Goal: Information Seeking & Learning: Understand process/instructions

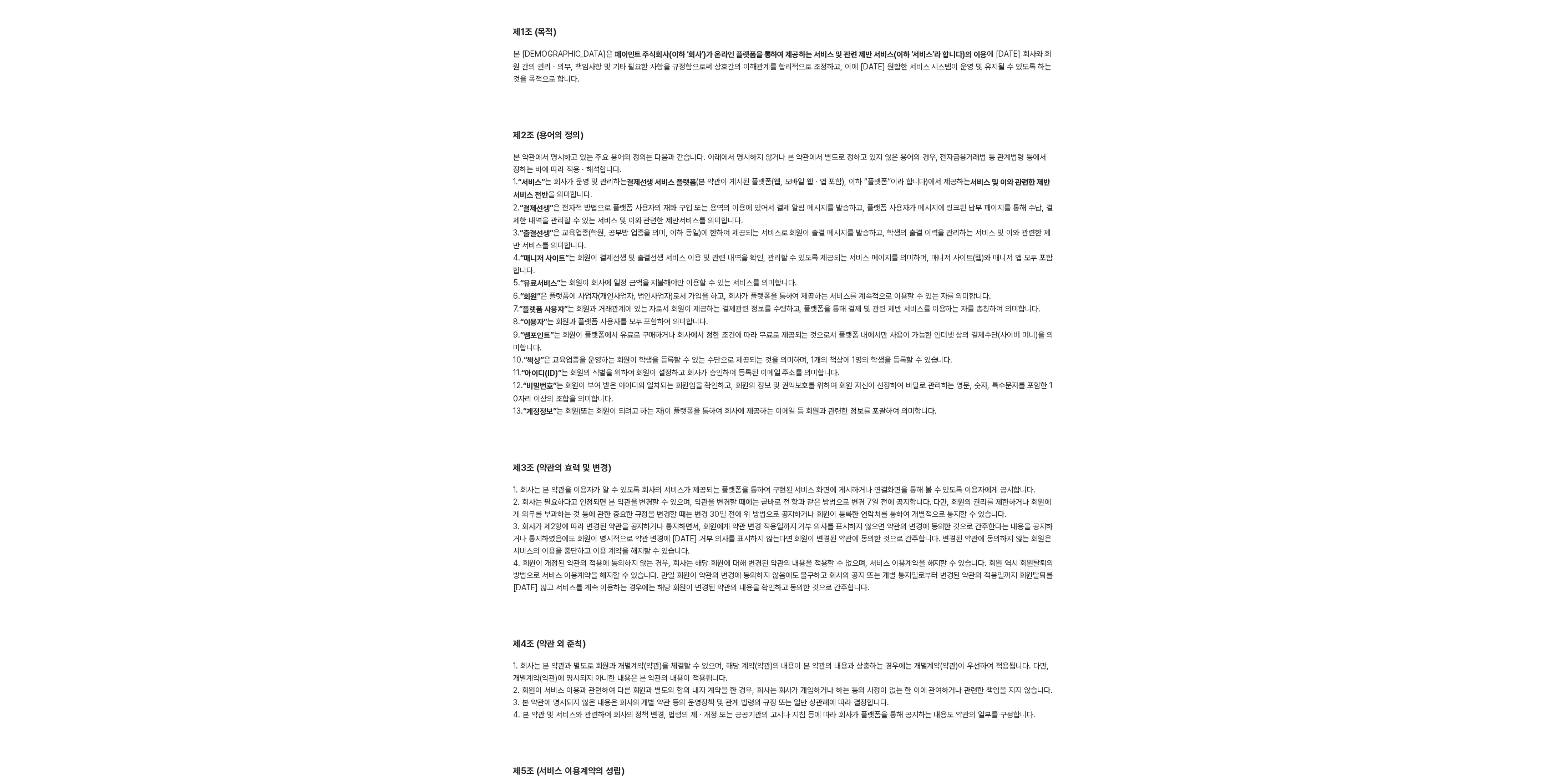
scroll to position [246, 0]
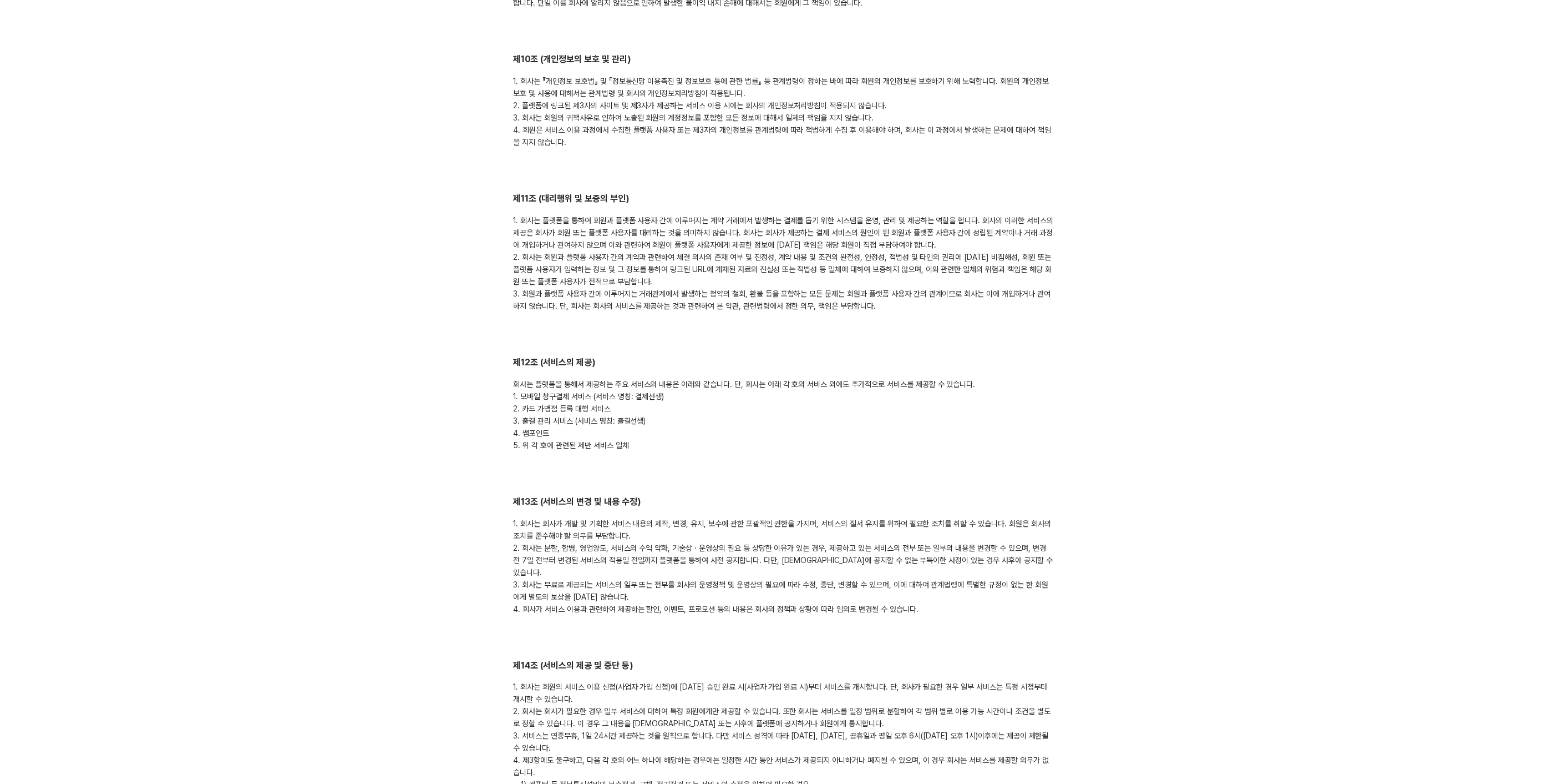
scroll to position [2564, 0]
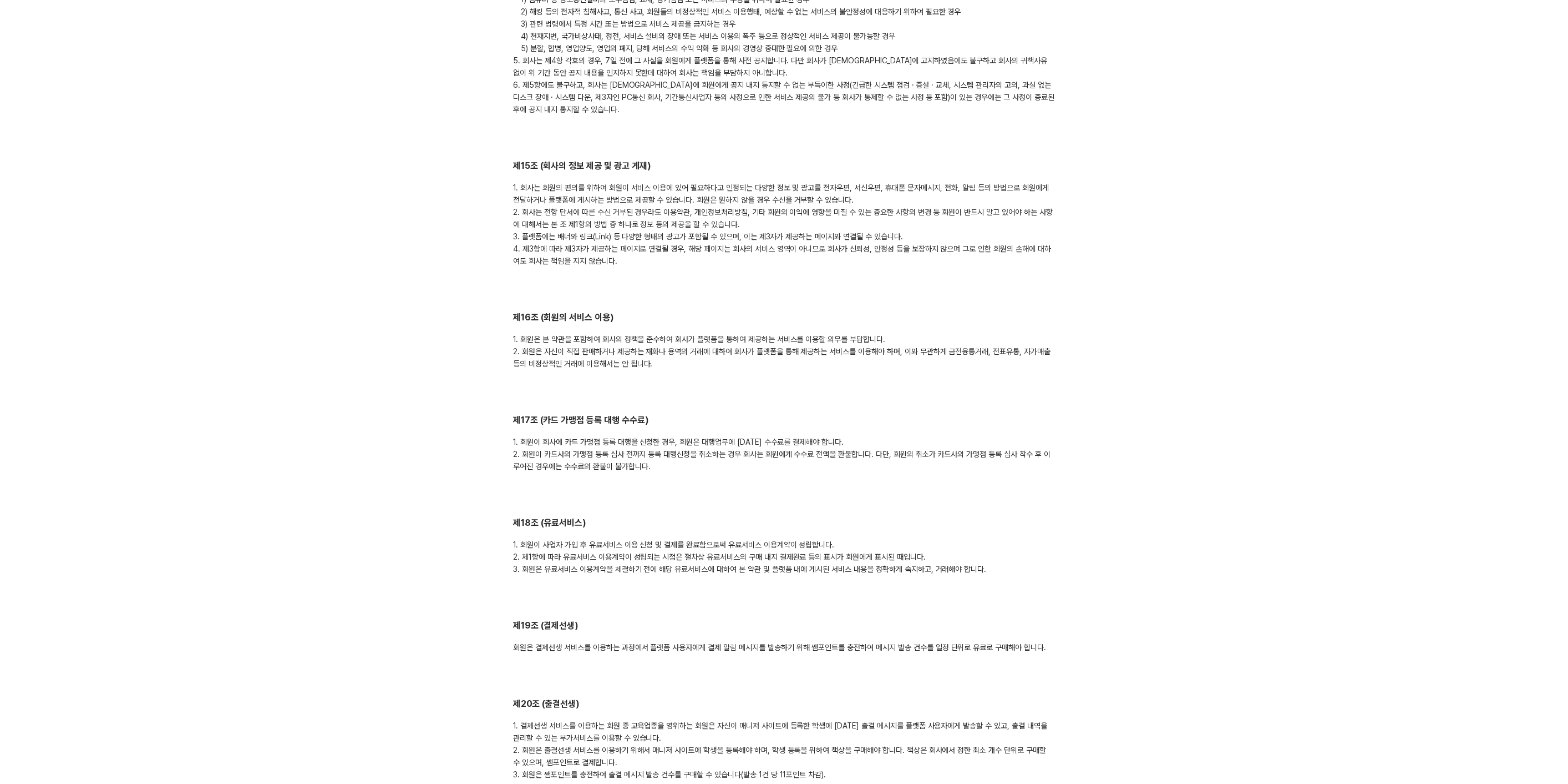
click at [605, 414] on h2 "제17조 (카드 가맹점 등록 대행 수수료)" at bounding box center [784, 420] width 541 height 13
copy h2 "제17조 (카드 가맹점 등록 대행 수수료)"
drag, startPoint x: 891, startPoint y: 426, endPoint x: 676, endPoint y: 436, distance: 215.2
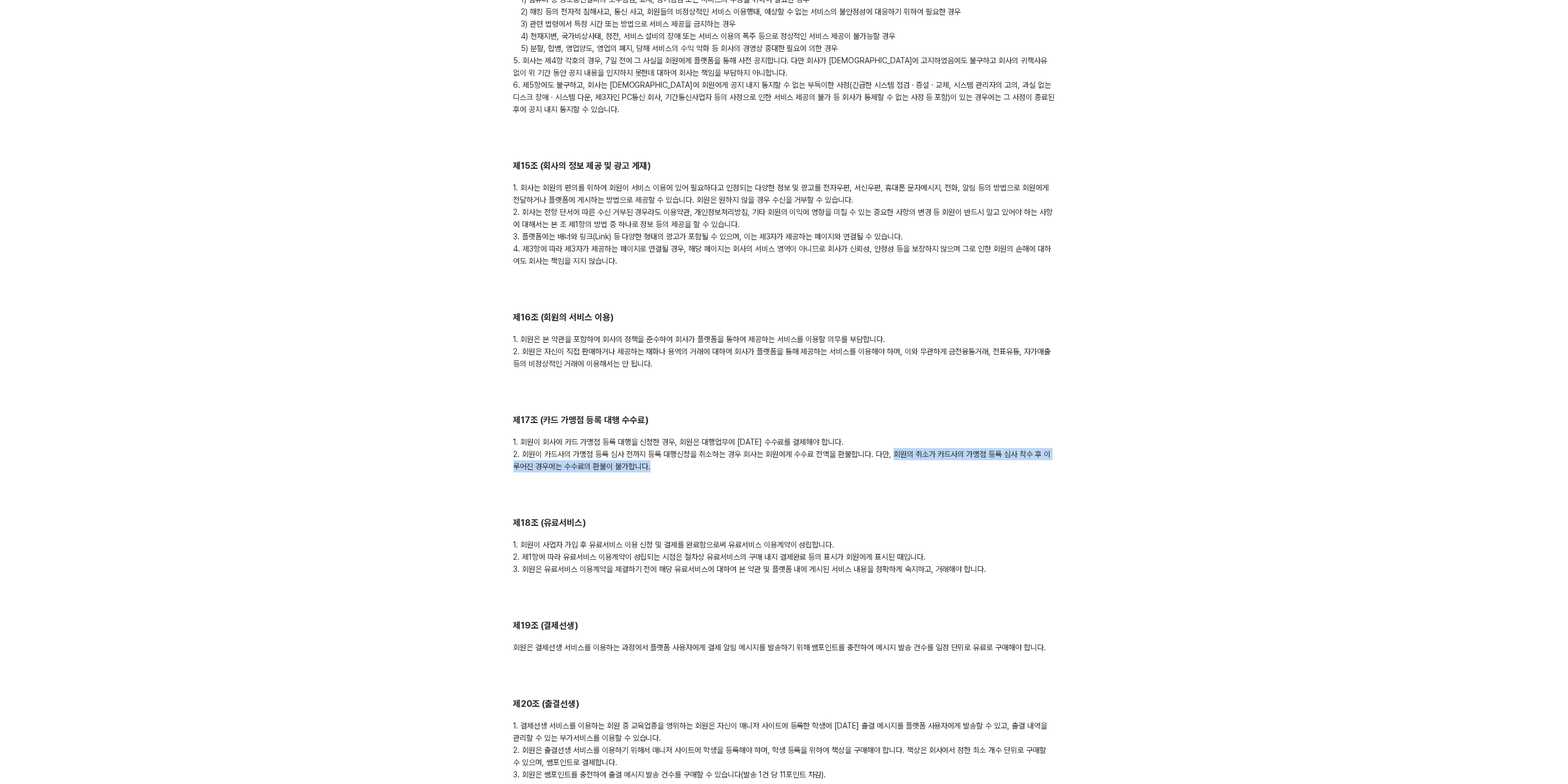
click at [676, 436] on div "1. 회원이 회사에 카드 가맹점 등록 대행을 신청한 경우, 회원은 대행업무에 대한 수수료를 결제해야 합니다. 2. 회원이 카드사의 가맹점 등록…" at bounding box center [784, 454] width 541 height 37
copy div "회원의 취소가 카드사의 가맹점 등록 심사 착수 후 이루어진 경우에는 수수료의 환불이 불가합니다."
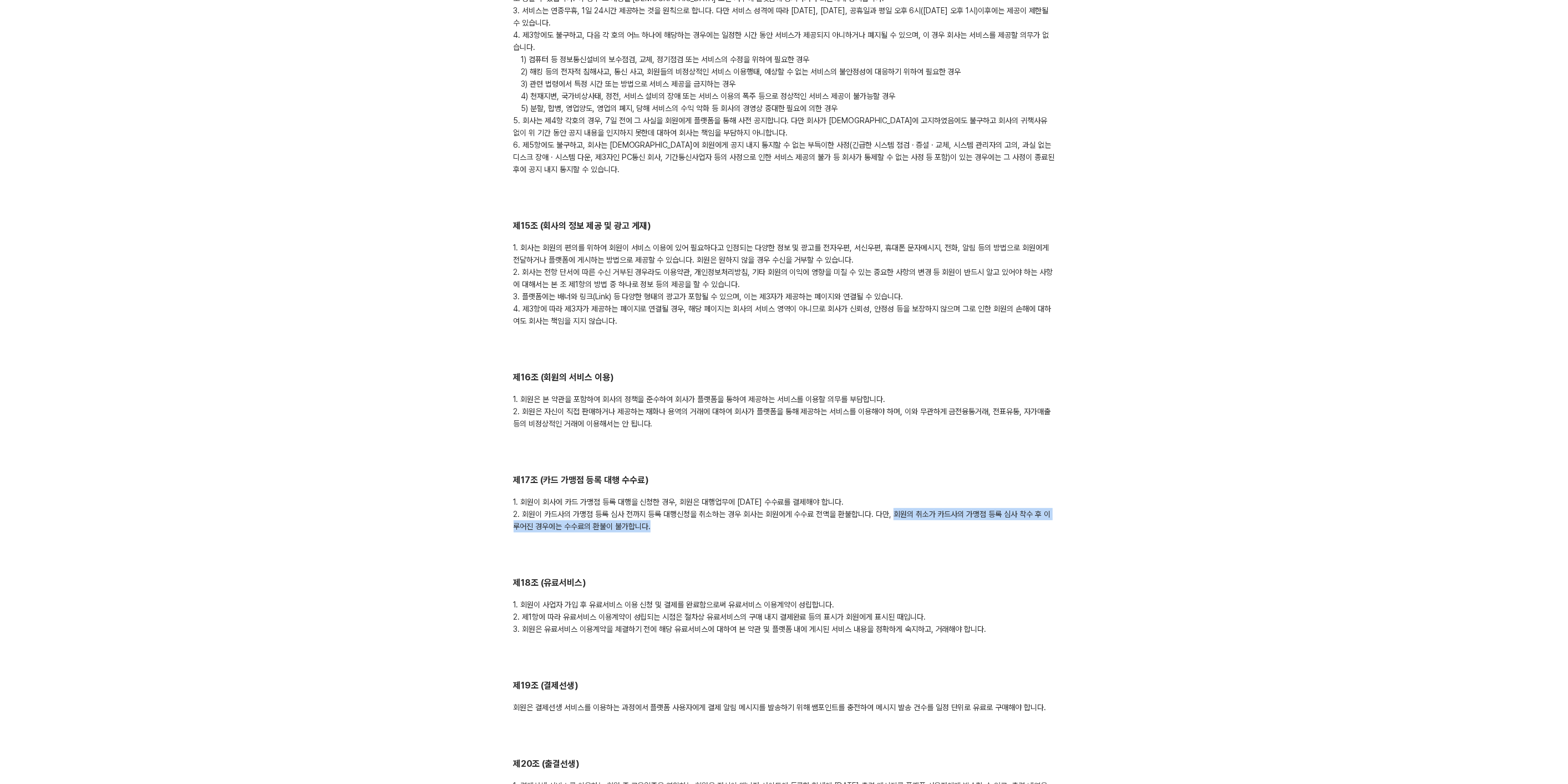
scroll to position [2440, 0]
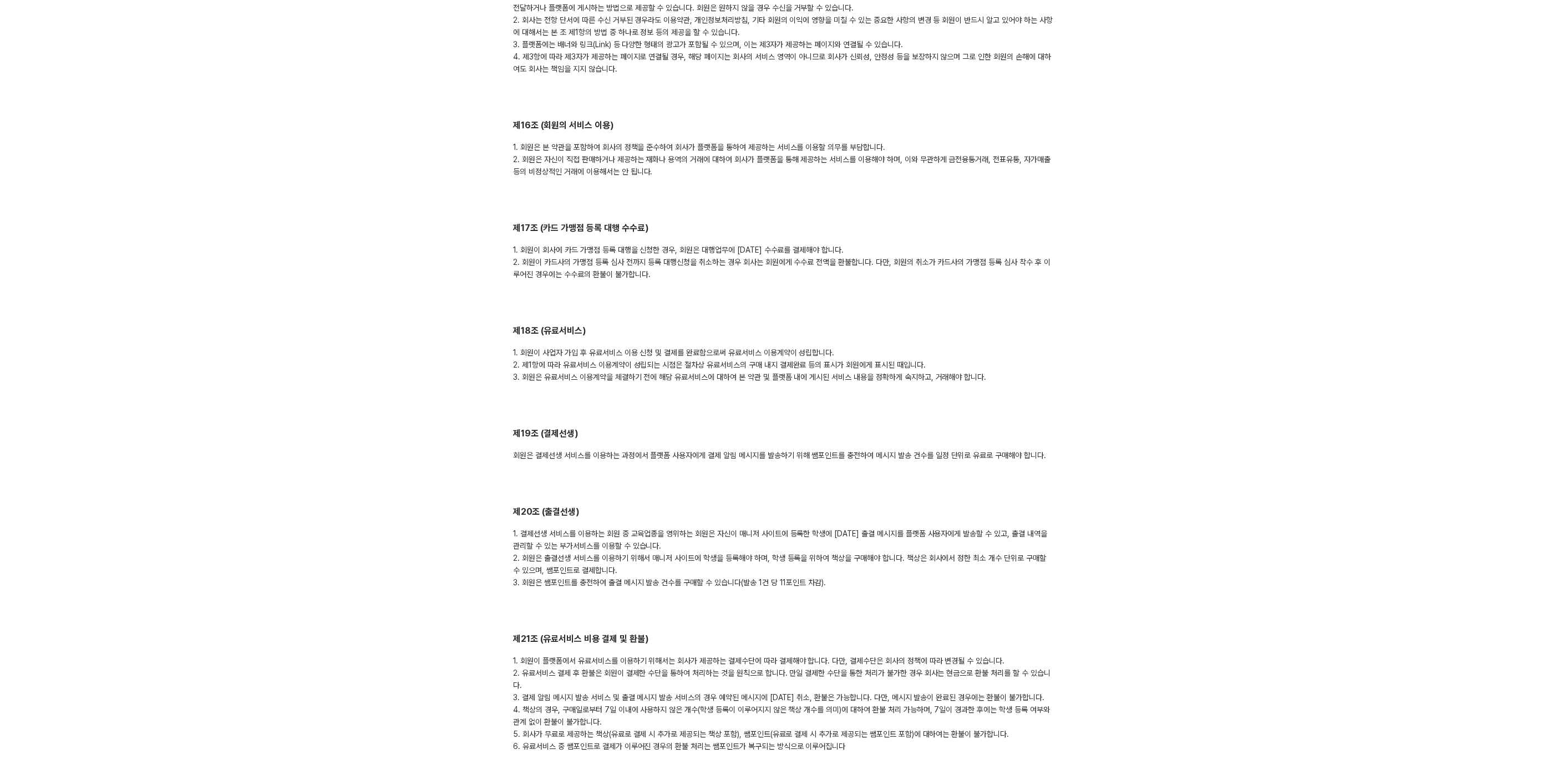
scroll to position [2775, 0]
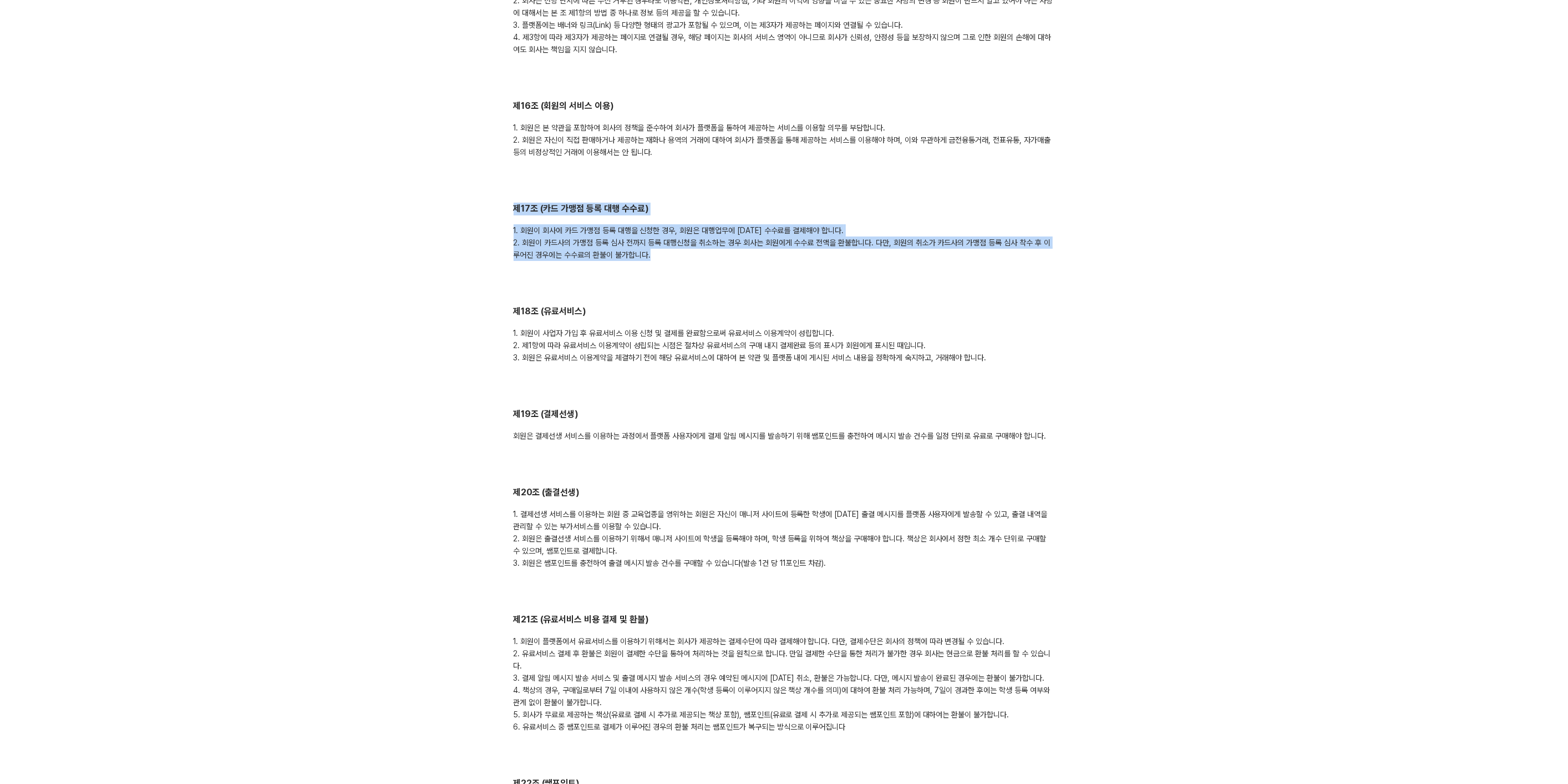
drag, startPoint x: 512, startPoint y: 179, endPoint x: 660, endPoint y: 226, distance: 155.3
click at [660, 226] on div "결제선생 서비스 이용약관 2024. 09. 01 제1조 (목적) 본 약관은 페이민트 주식회사(이하 ‘회사’)가 온라인 플랫폼을 통하여 제공하는…" at bounding box center [784, 334] width 568 height 6062
copy div "제17조 (카드 가맹점 등록 대행 수수료) 1. 회원이 회사에 카드 가맹점 등록 대행을 신청한 경우, 회원은 대행업무에 대한 수수료를 결제해야…"
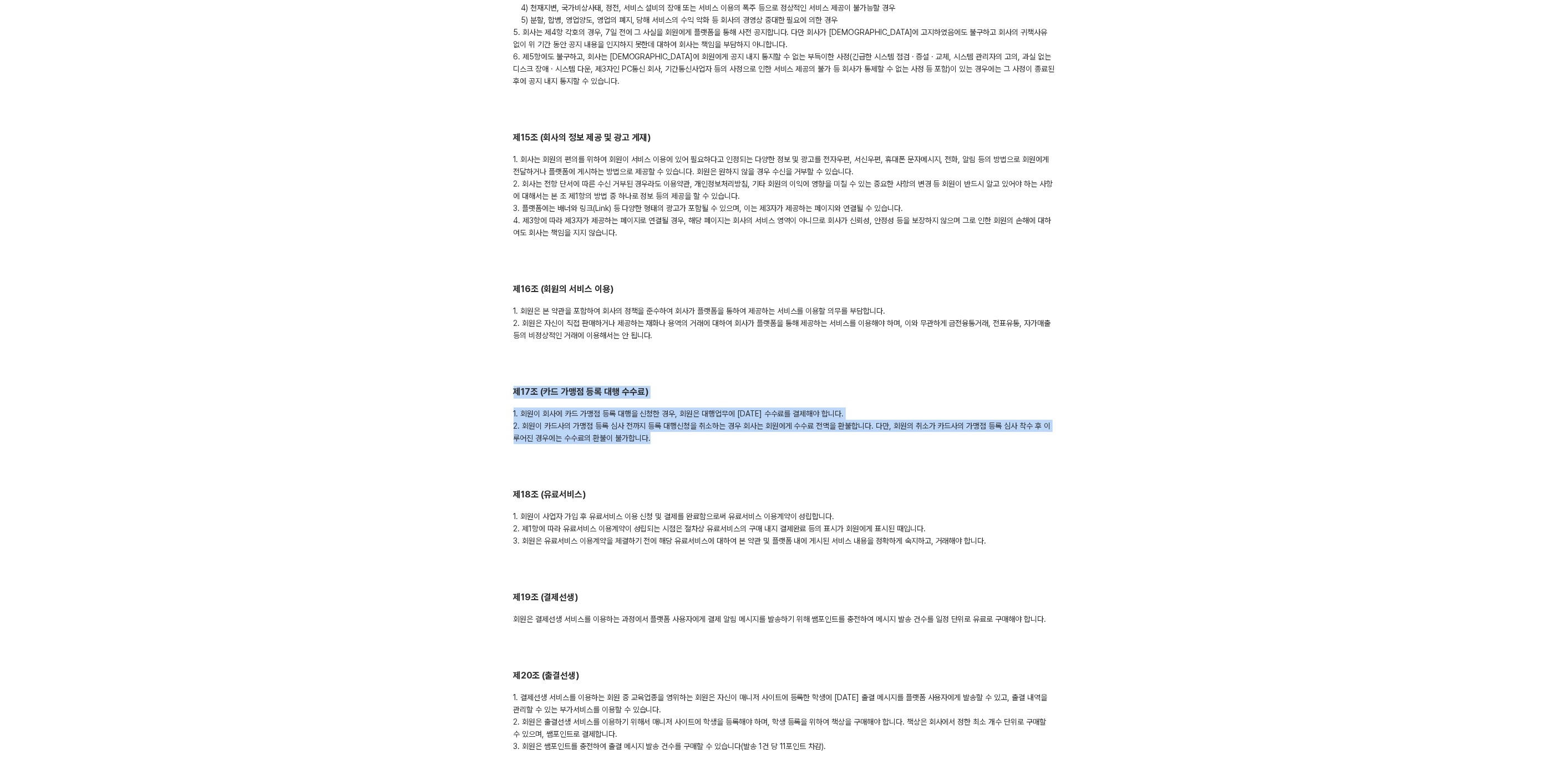
scroll to position [2590, 0]
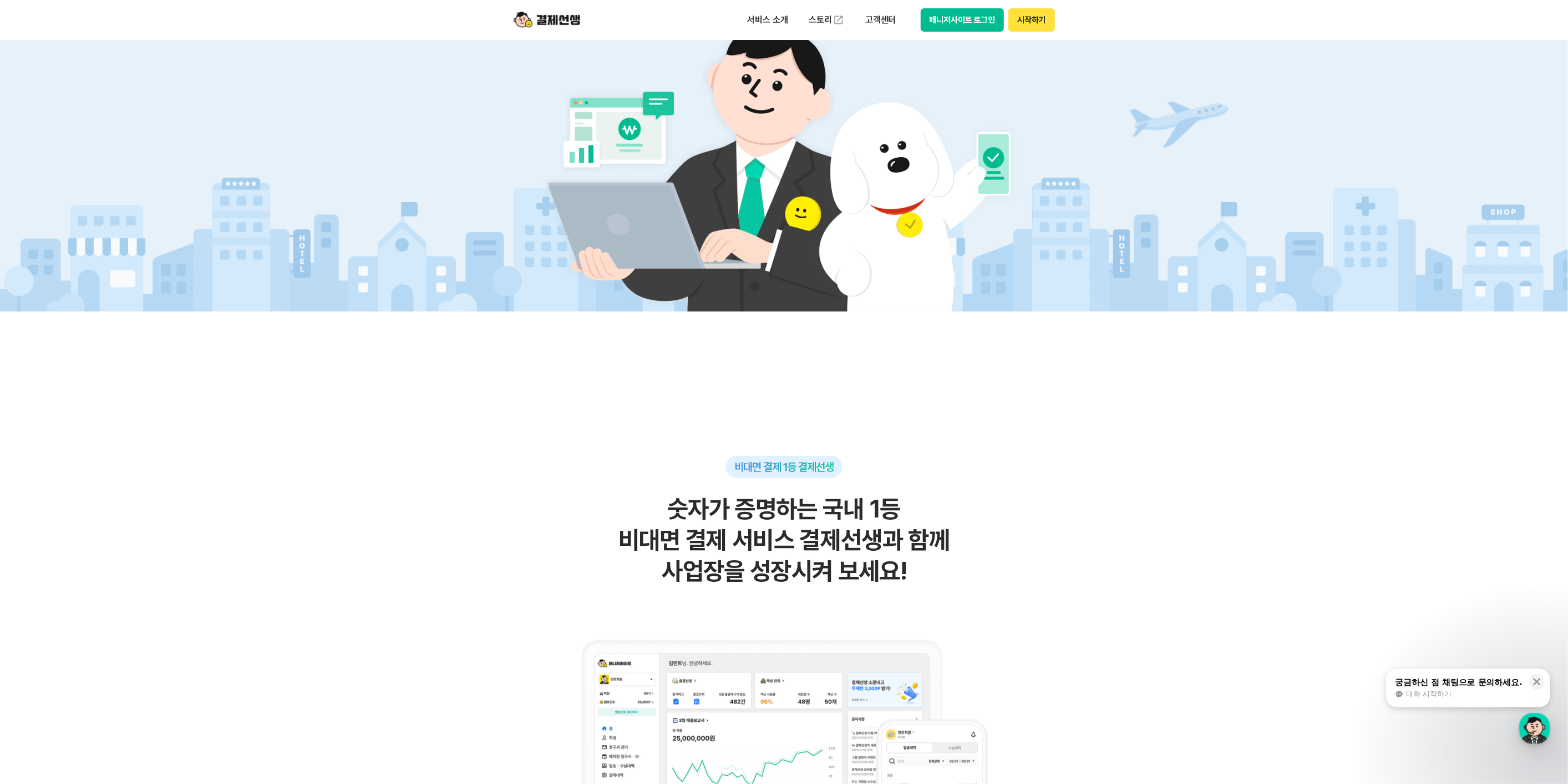
scroll to position [9718, 0]
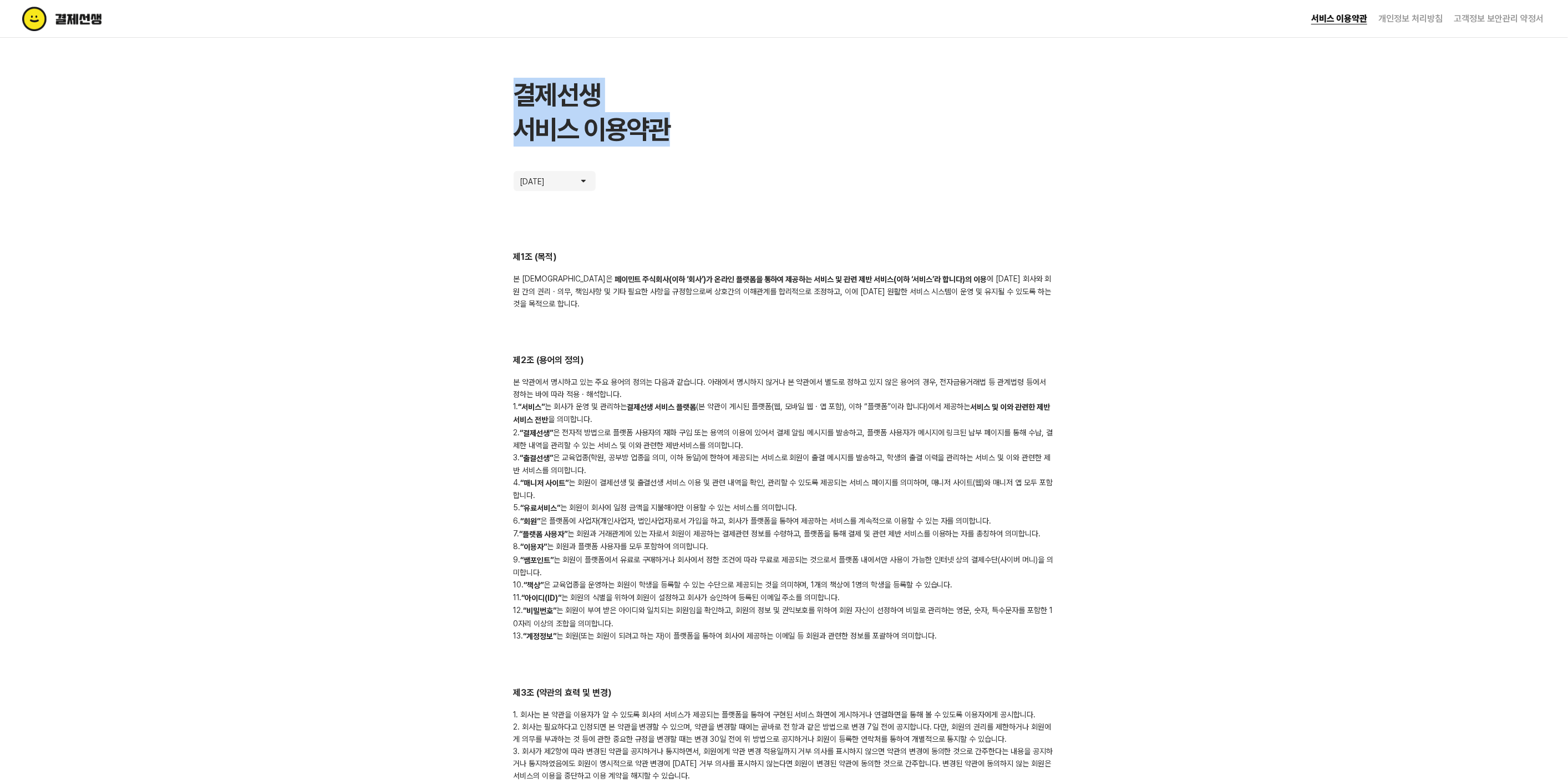
drag, startPoint x: 507, startPoint y: 90, endPoint x: 697, endPoint y: 128, distance: 193.8
copy h1 "결제선생 서비스 이용약관"
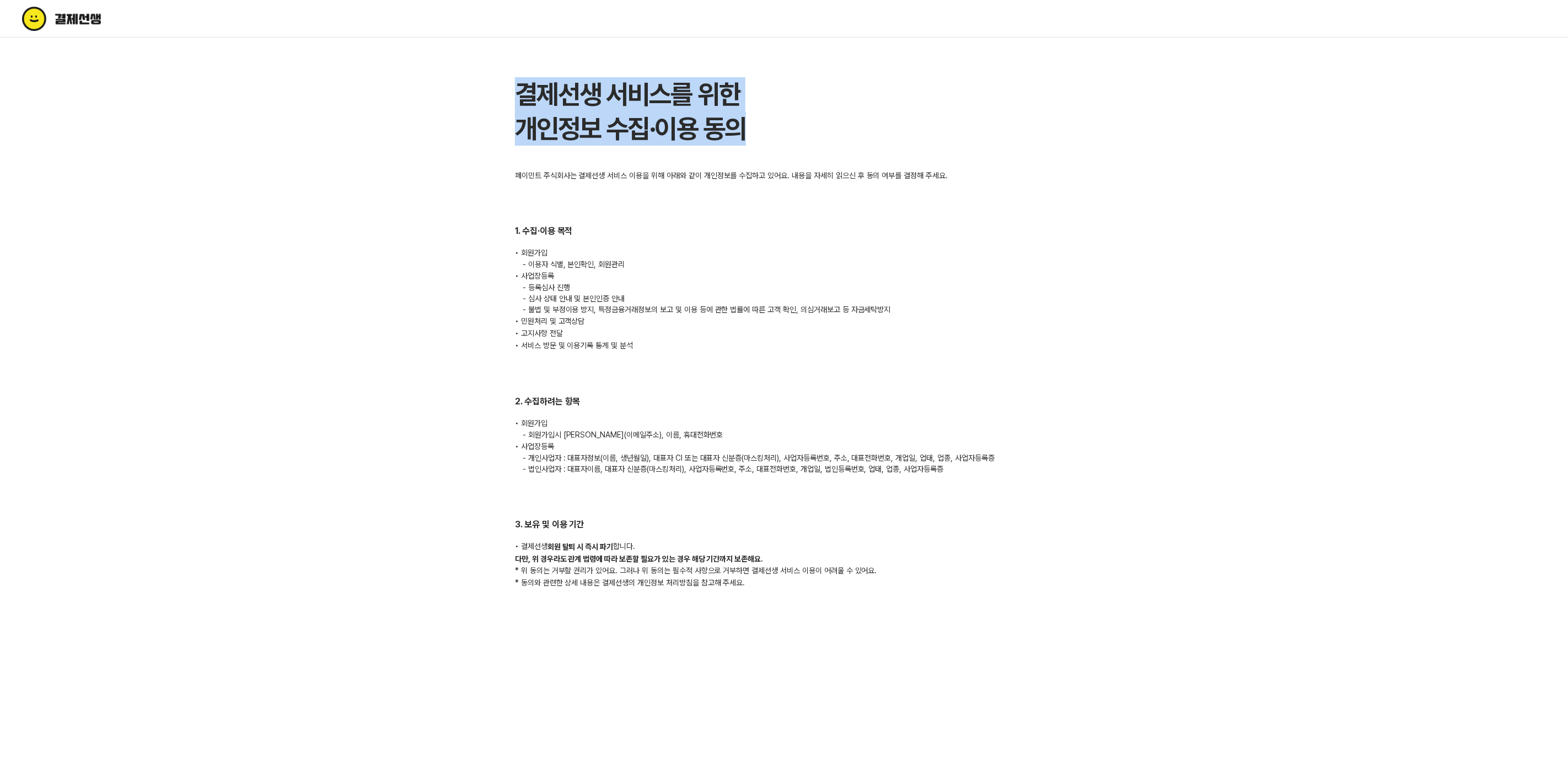
drag, startPoint x: 515, startPoint y: 95, endPoint x: 773, endPoint y: 129, distance: 260.2
click at [773, 129] on div "결제선생 서비스를 위한 개인정보 수집·이용 동의 페이민트 주식회사는 결제선생 서비스 이용을 위해 아래와 같이 개인정보를 수집하고 있어요. 내용…" at bounding box center [784, 352] width 565 height 549
copy h1 "결제선생 서비스를 위한 개인정보 수집·이용 동의"
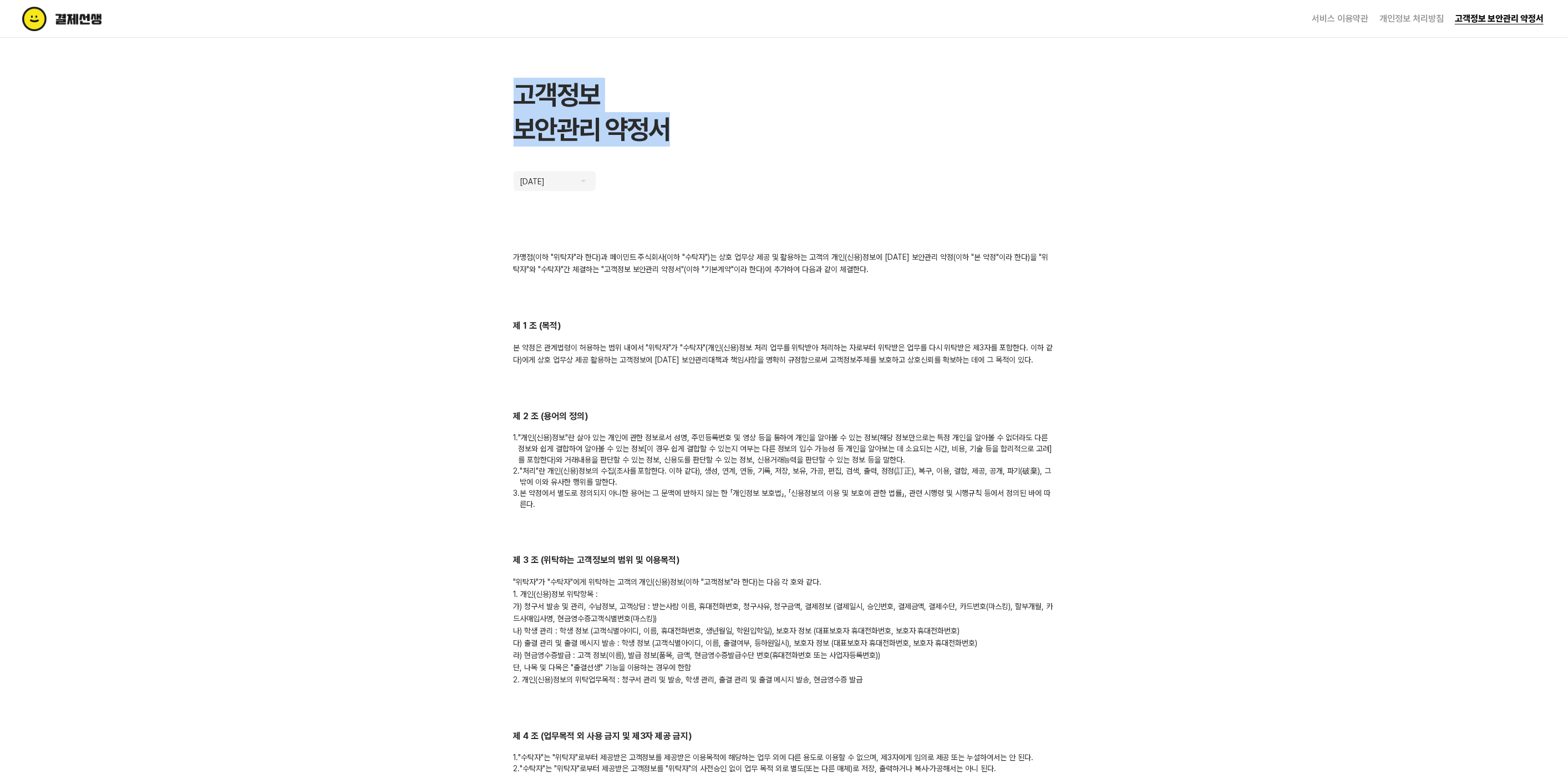
drag, startPoint x: 518, startPoint y: 87, endPoint x: 700, endPoint y: 123, distance: 185.5
click at [700, 123] on h1 "고객정보 보안관리 약정서" at bounding box center [784, 112] width 541 height 69
copy h1 "고객정보 보안관리 약정서"
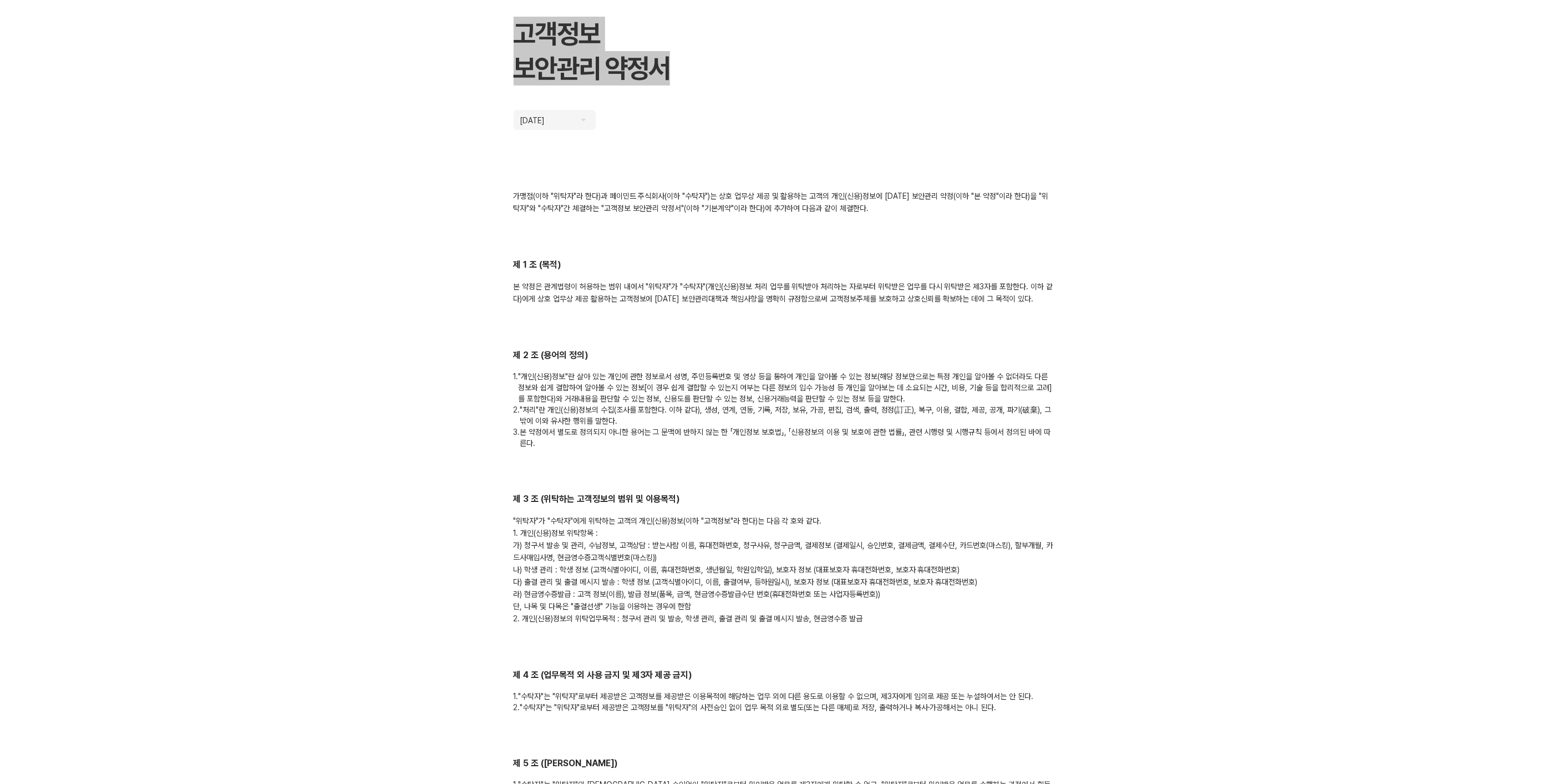
scroll to position [62, 0]
